Goal: Task Accomplishment & Management: Complete application form

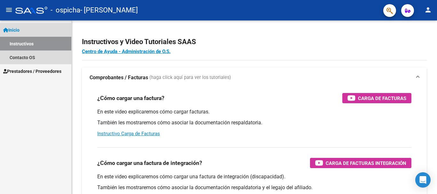
click at [19, 28] on span "Inicio" at bounding box center [11, 30] width 16 height 7
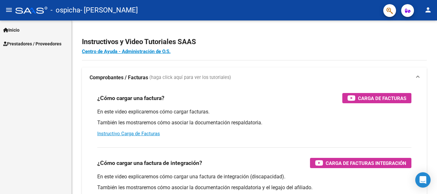
click at [29, 42] on span "Prestadores / Proveedores" at bounding box center [32, 43] width 58 height 7
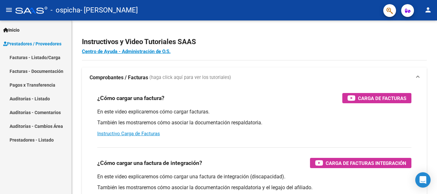
click at [32, 58] on link "Facturas - Listado/Carga" at bounding box center [35, 57] width 71 height 14
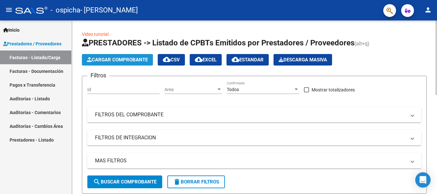
click at [113, 61] on span "Cargar Comprobante" at bounding box center [117, 60] width 61 height 6
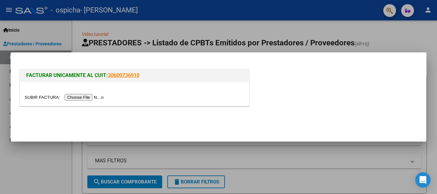
click at [97, 96] on input "file" at bounding box center [65, 97] width 81 height 7
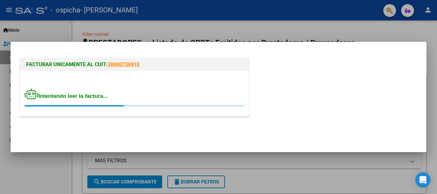
click at [81, 34] on div at bounding box center [218, 97] width 437 height 194
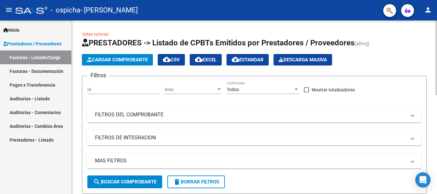
click at [106, 58] on span "Cargar Comprobante" at bounding box center [117, 60] width 61 height 6
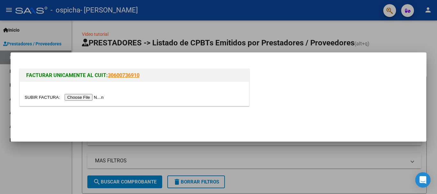
click at [95, 96] on input "file" at bounding box center [65, 97] width 81 height 7
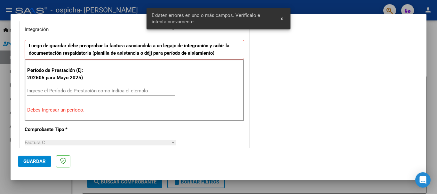
scroll to position [159, 0]
click at [80, 89] on input "Ingrese el Período de Prestación como indica el ejemplo" at bounding box center [101, 91] width 148 height 6
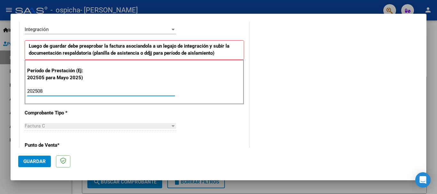
type input "202508"
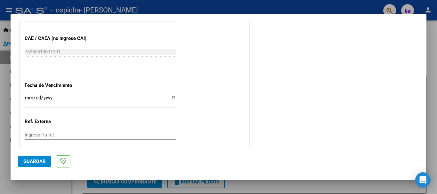
scroll to position [436, 0]
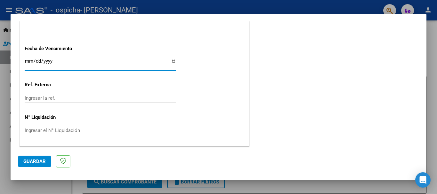
click at [172, 62] on input "Ingresar la fecha" at bounding box center [100, 63] width 151 height 10
type input "[DATE]"
click at [39, 159] on span "Guardar" at bounding box center [34, 162] width 22 height 6
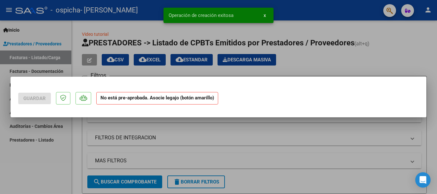
scroll to position [0, 0]
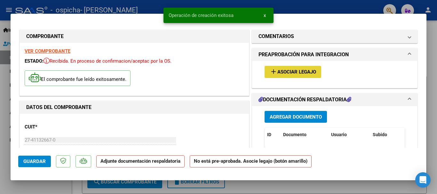
click at [279, 70] on span "Asociar Legajo" at bounding box center [296, 72] width 39 height 6
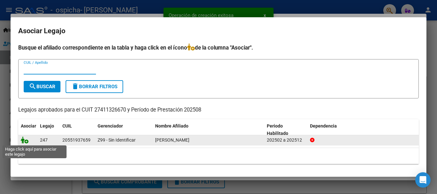
click at [23, 142] on icon at bounding box center [25, 139] width 8 height 7
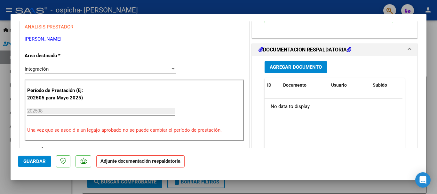
scroll to position [143, 0]
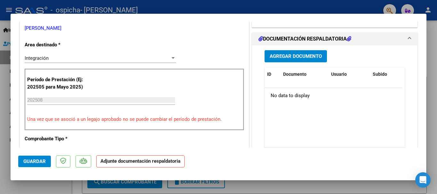
click at [317, 59] on button "Agregar Documento" at bounding box center [295, 56] width 62 height 12
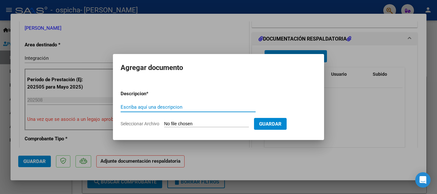
click at [186, 107] on input "Escriba aquí una descripcion" at bounding box center [187, 107] width 135 height 6
type input "planilla de asistencia"
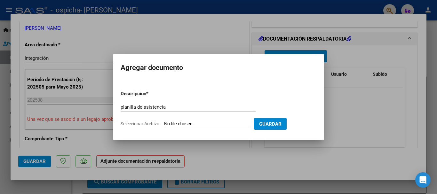
click at [199, 123] on input "Seleccionar Archivo" at bounding box center [206, 124] width 85 height 6
type input "C:\fakepath\Planilla agosto (5).pdf"
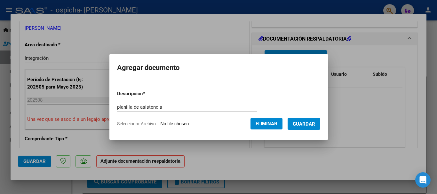
click at [310, 125] on span "Guardar" at bounding box center [303, 124] width 22 height 6
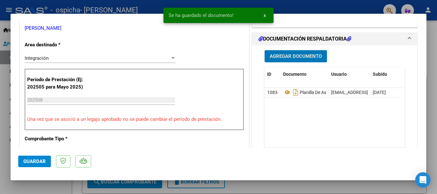
click at [296, 55] on span "Agregar Documento" at bounding box center [295, 57] width 52 height 6
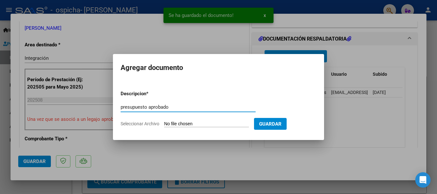
type input "presupuesto aprobado"
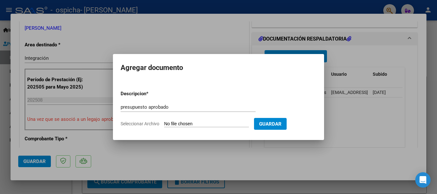
type input "C:\fakepath\[PERSON_NAME] PSICOLOGIA- [PERSON_NAME] FEB A [DATE] (2).pdf"
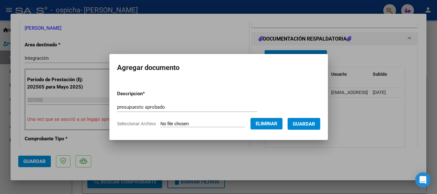
click at [309, 125] on span "Guardar" at bounding box center [303, 124] width 22 height 6
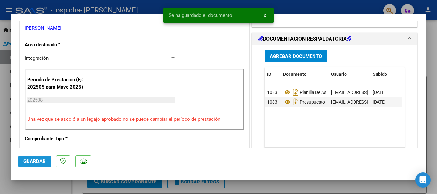
click at [34, 158] on button "Guardar" at bounding box center [34, 162] width 33 height 12
click at [29, 162] on span "Guardar" at bounding box center [34, 162] width 22 height 6
click at [3, 129] on div at bounding box center [218, 97] width 437 height 194
